Goal: Information Seeking & Learning: Learn about a topic

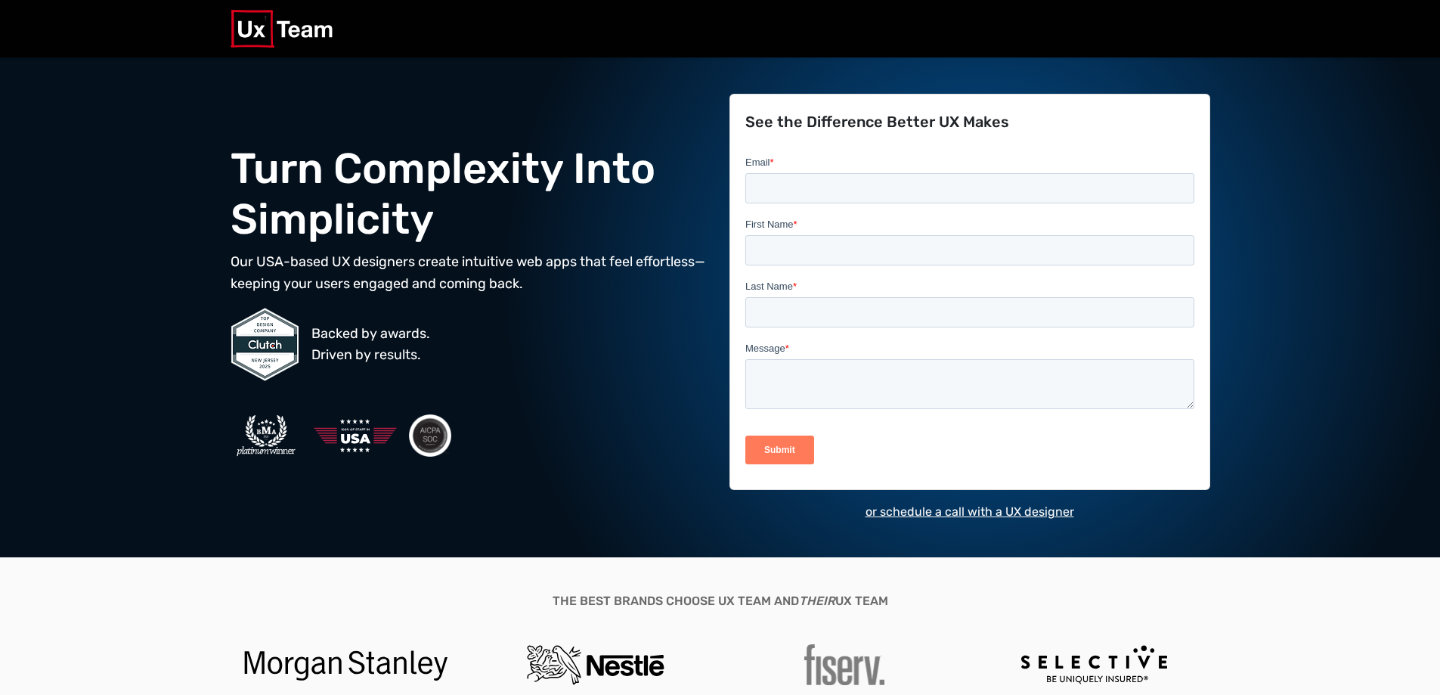
click at [629, 345] on div "Backed by awards. Driven by results." at bounding box center [471, 344] width 481 height 75
click at [1313, 232] on section "Turn Complexity Into Simplicity Our USA-based UX designers create intuitive web…" at bounding box center [720, 307] width 1440 height 500
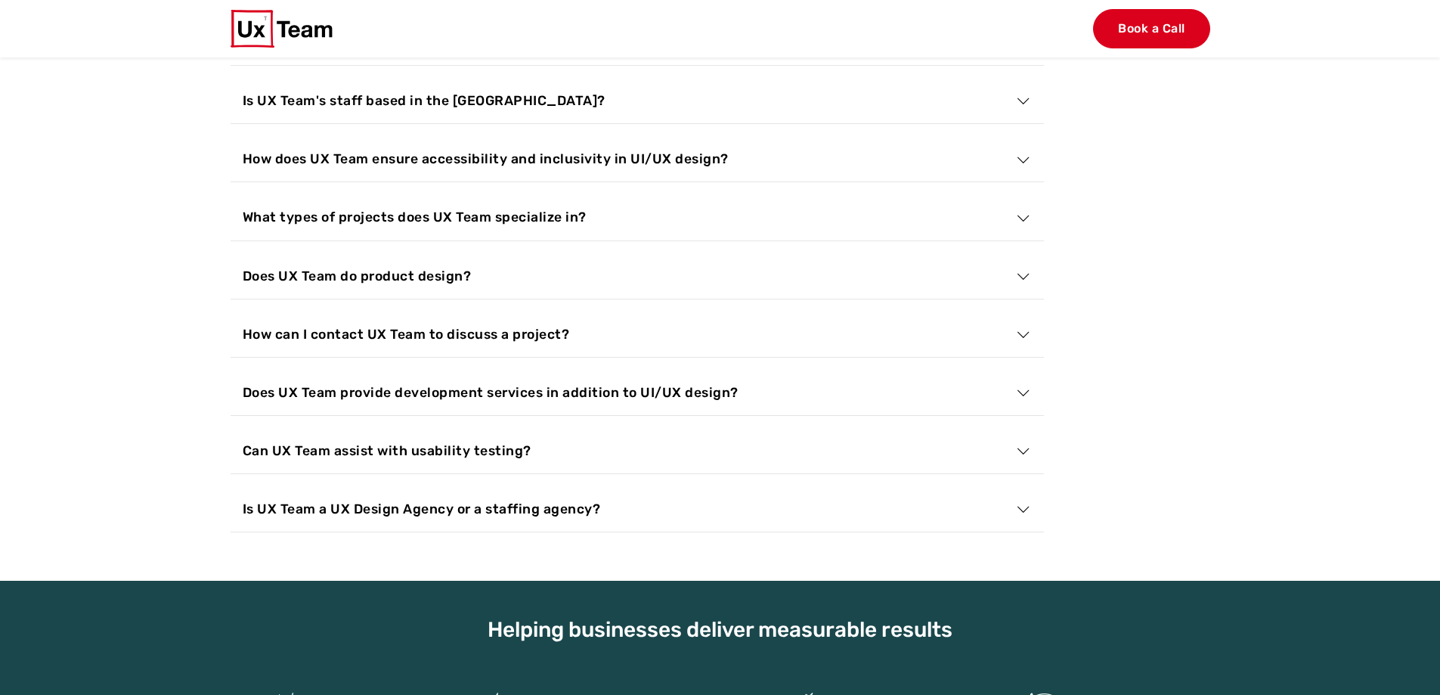
scroll to position [5744, 0]
